Goal: Navigation & Orientation: Understand site structure

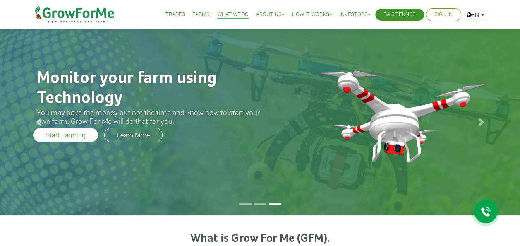
click at [194, 15] on link "Farms" at bounding box center [200, 14] width 17 height 9
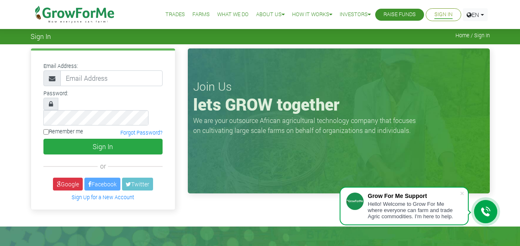
scroll to position [124, 0]
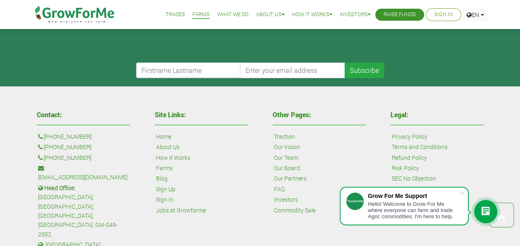
scroll to position [1200, 0]
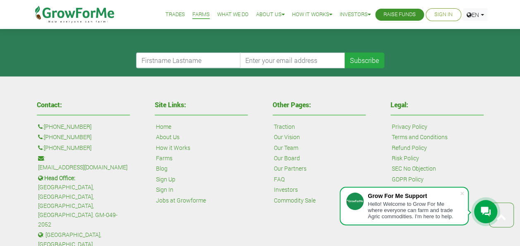
click at [286, 154] on link "Our Board" at bounding box center [287, 158] width 26 height 9
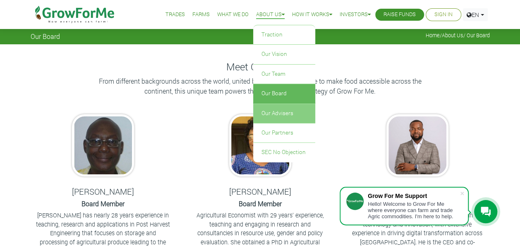
click at [275, 113] on link "Our Advisers" at bounding box center [284, 113] width 62 height 19
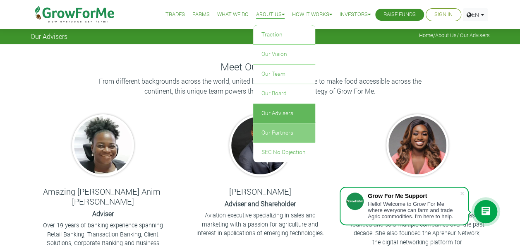
click at [276, 131] on link "Our Partners" at bounding box center [284, 132] width 62 height 19
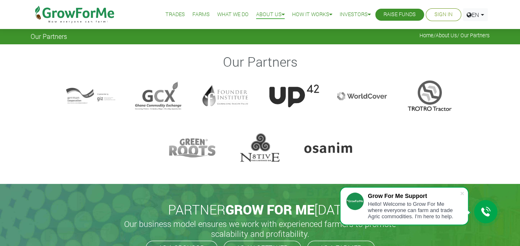
click at [194, 12] on link "Farms" at bounding box center [200, 14] width 17 height 9
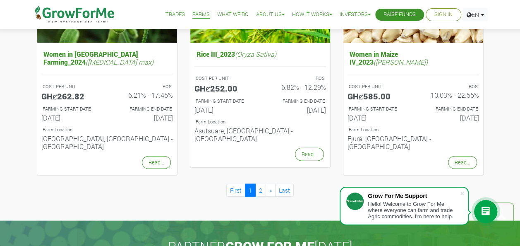
scroll to position [952, 0]
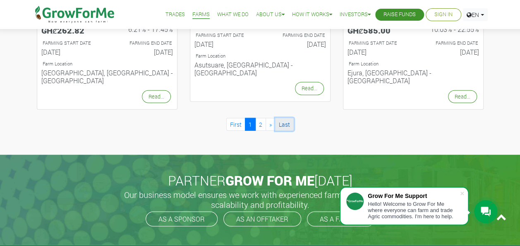
click at [282, 118] on link "Last" at bounding box center [284, 124] width 19 height 13
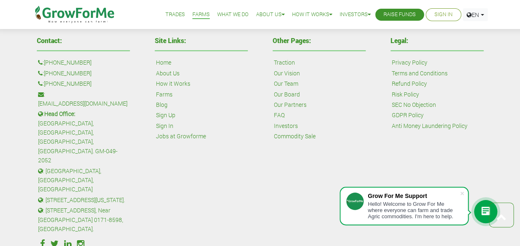
scroll to position [703, 0]
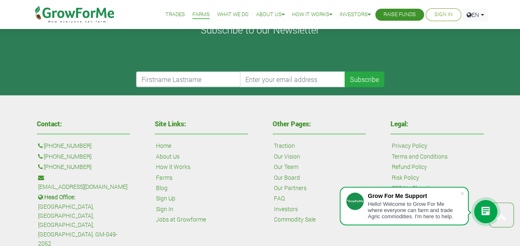
click at [410, 162] on link "Refund Policy" at bounding box center [409, 166] width 35 height 9
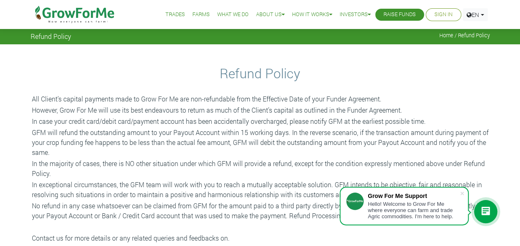
click at [168, 14] on link "Trades" at bounding box center [175, 14] width 19 height 9
